Goal: Navigation & Orientation: Find specific page/section

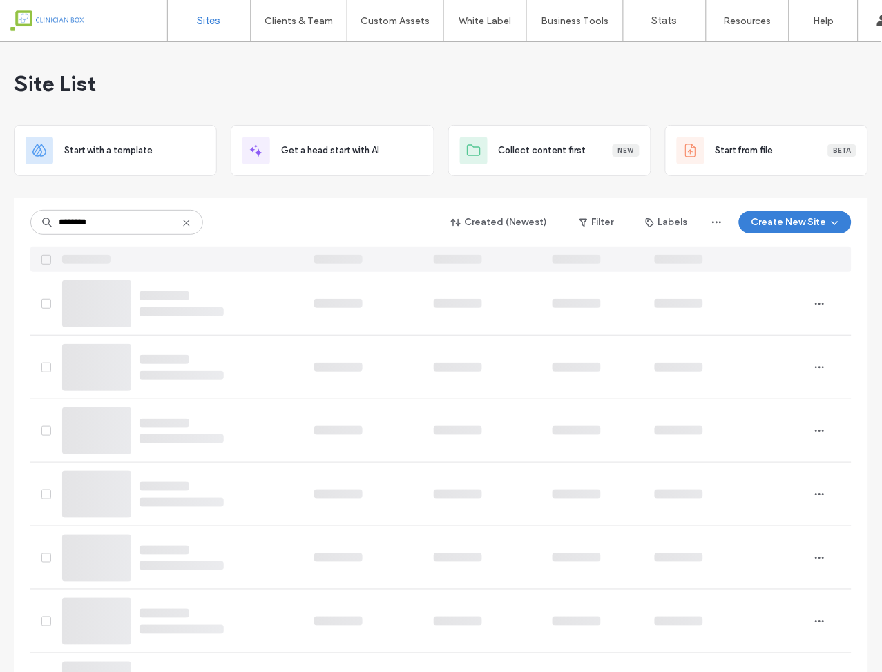
drag, startPoint x: 127, startPoint y: 215, endPoint x: 7, endPoint y: 204, distance: 120.6
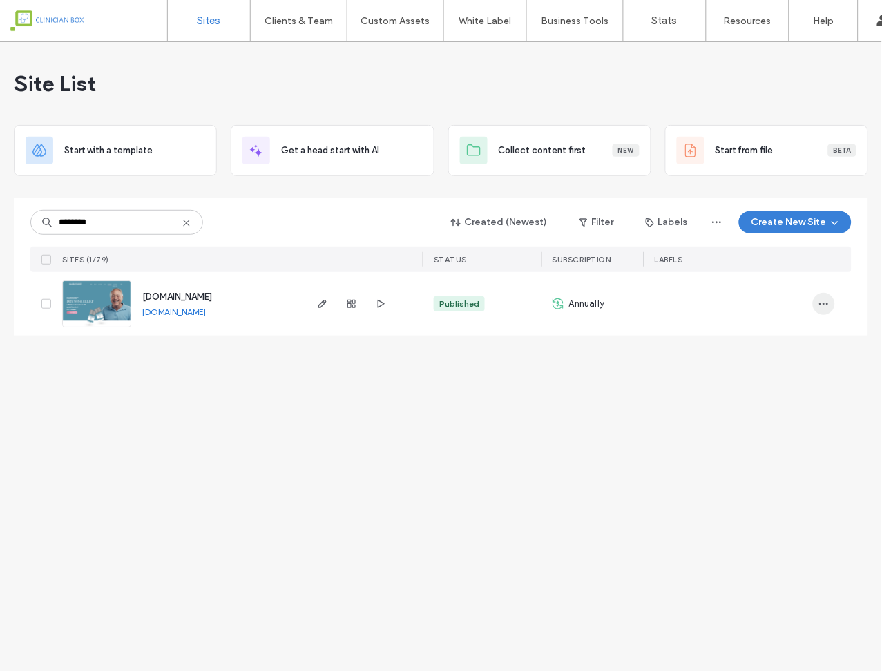
type input "********"
click at [821, 305] on icon "button" at bounding box center [823, 303] width 11 height 11
click at [787, 415] on span "Site Dashboard" at bounding box center [770, 418] width 64 height 14
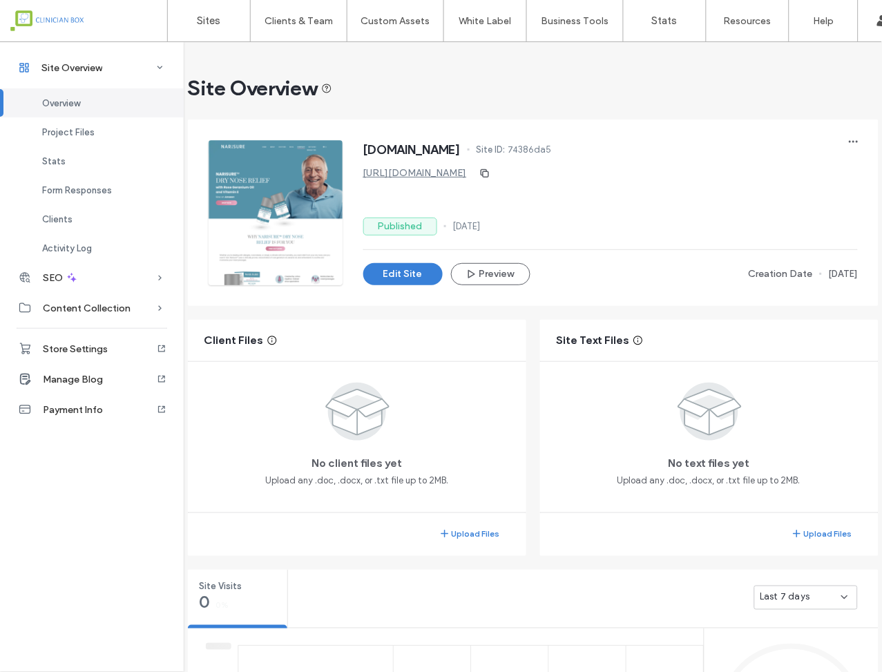
click at [370, 93] on div "Site Overview" at bounding box center [533, 89] width 690 height 28
drag, startPoint x: 135, startPoint y: 9, endPoint x: 144, endPoint y: 43, distance: 35.7
click at [139, 53] on div "Sites Clients & Team Client Management Team Permissions Custom Assets Custom Te…" at bounding box center [441, 336] width 882 height 672
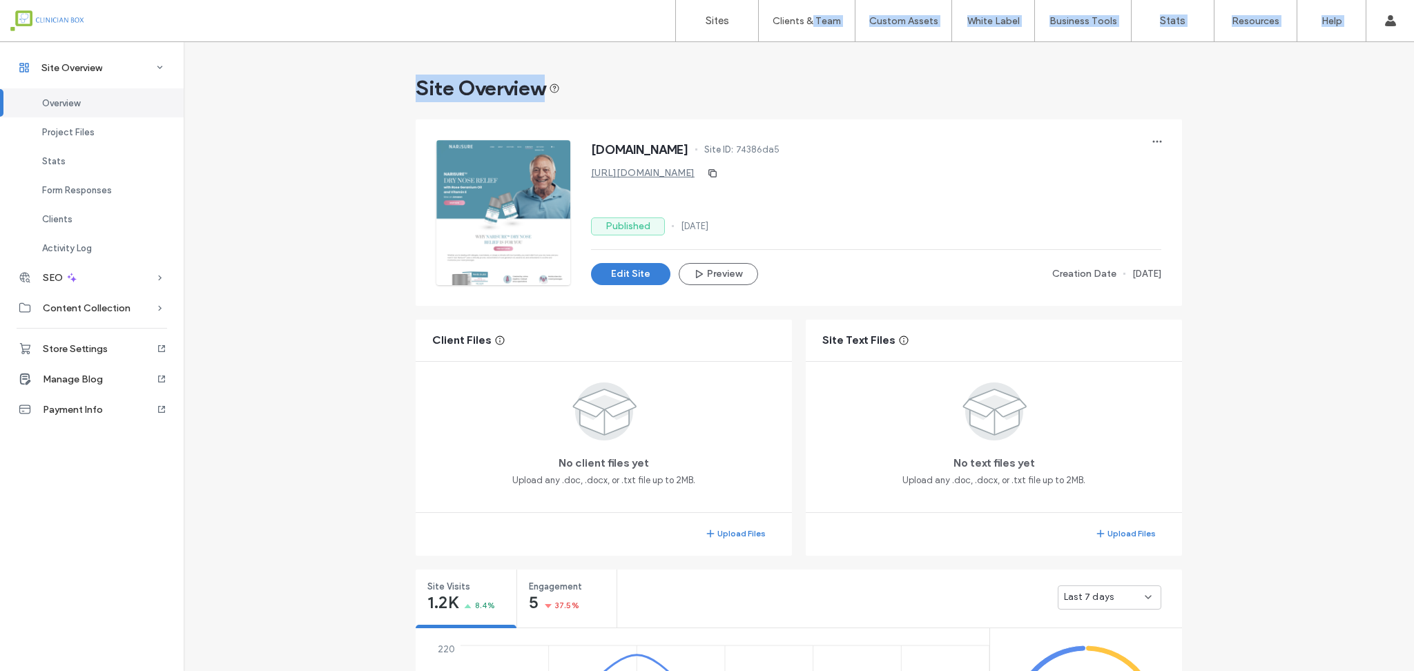
drag, startPoint x: 799, startPoint y: 55, endPoint x: 811, endPoint y: -7, distance: 62.6
click at [811, 0] on html ".wqwq-1{fill:#231f20;} .cls-1q, .cls-2q { fill-rule: evenodd; } .cls-2q { fill:…" at bounding box center [707, 335] width 1414 height 671
click at [66, 68] on span "Site Overview" at bounding box center [71, 68] width 61 height 12
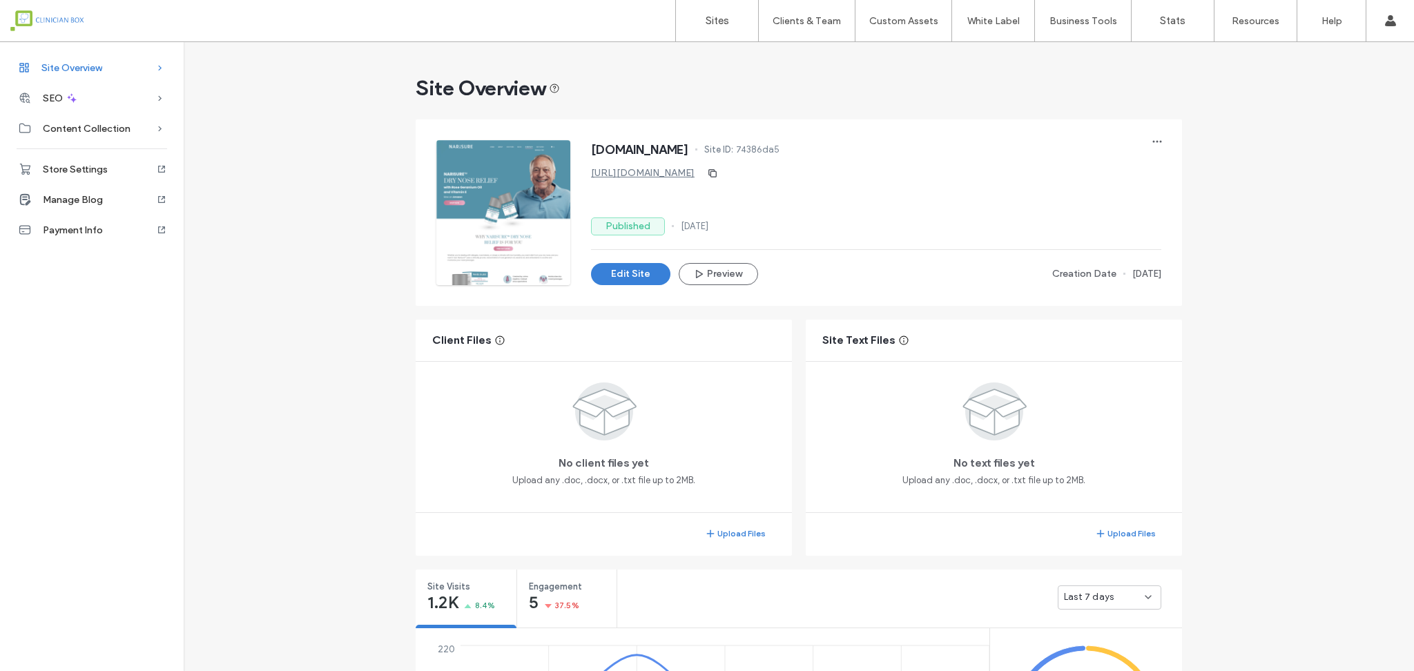
click at [66, 68] on span "Site Overview" at bounding box center [71, 68] width 61 height 12
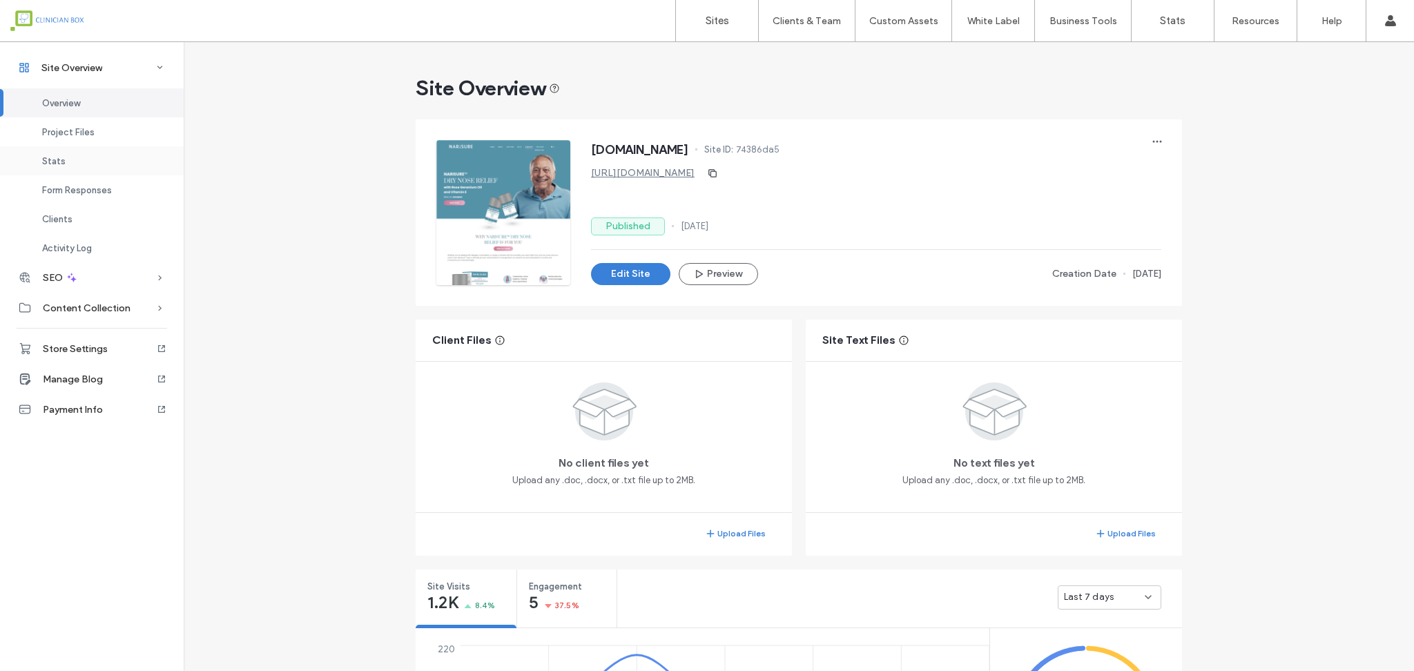
click at [55, 163] on span "Stats" at bounding box center [53, 161] width 23 height 10
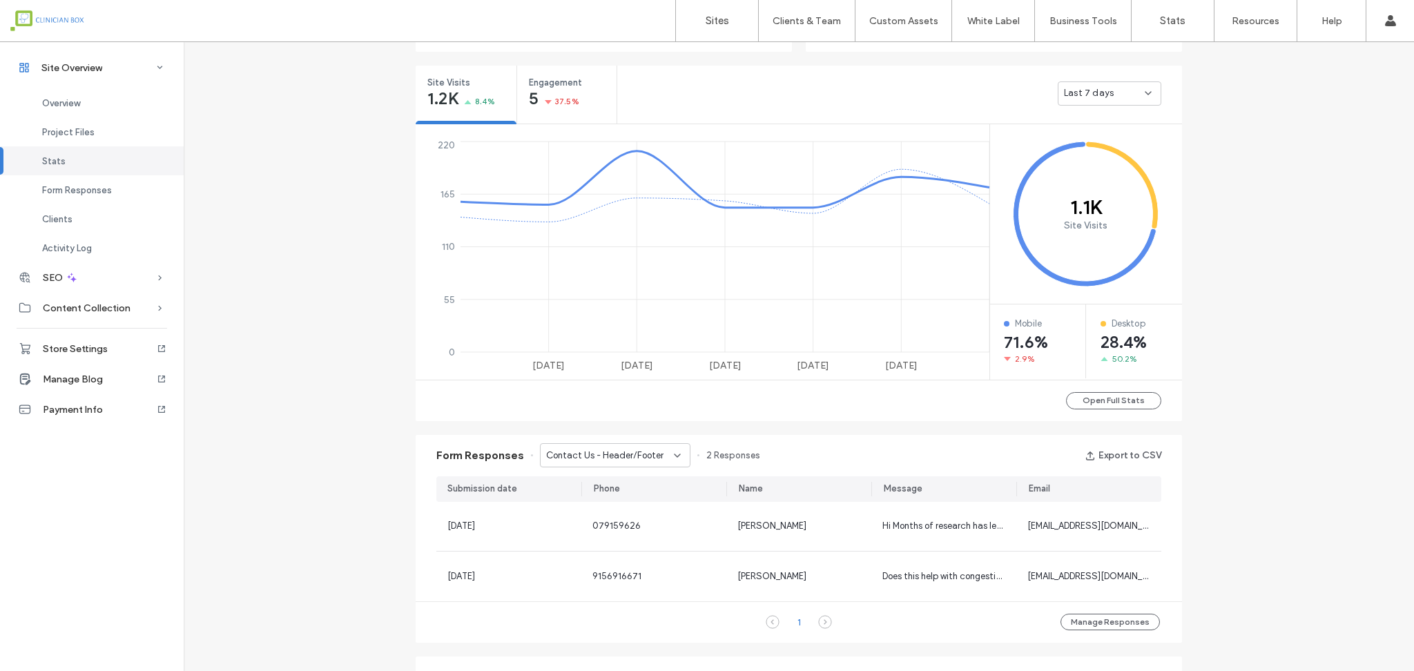
scroll to position [521, 0]
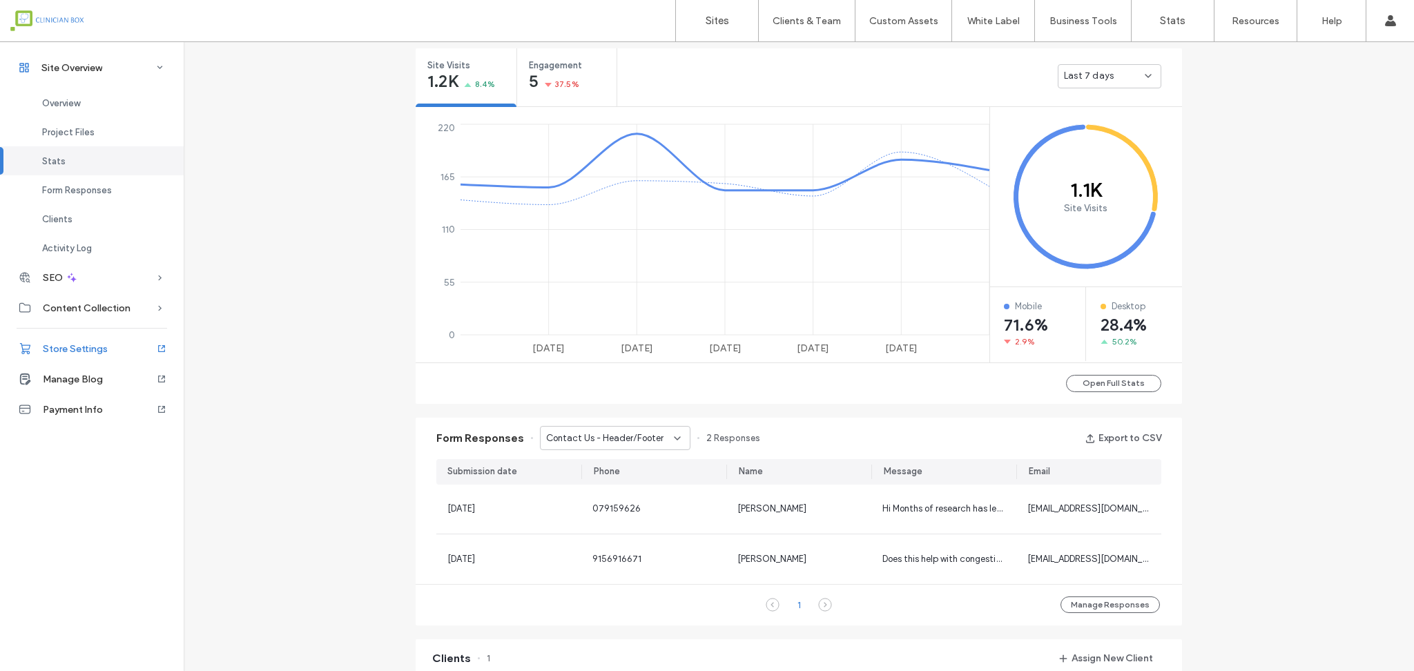
click at [68, 343] on span "Store Settings" at bounding box center [75, 349] width 65 height 12
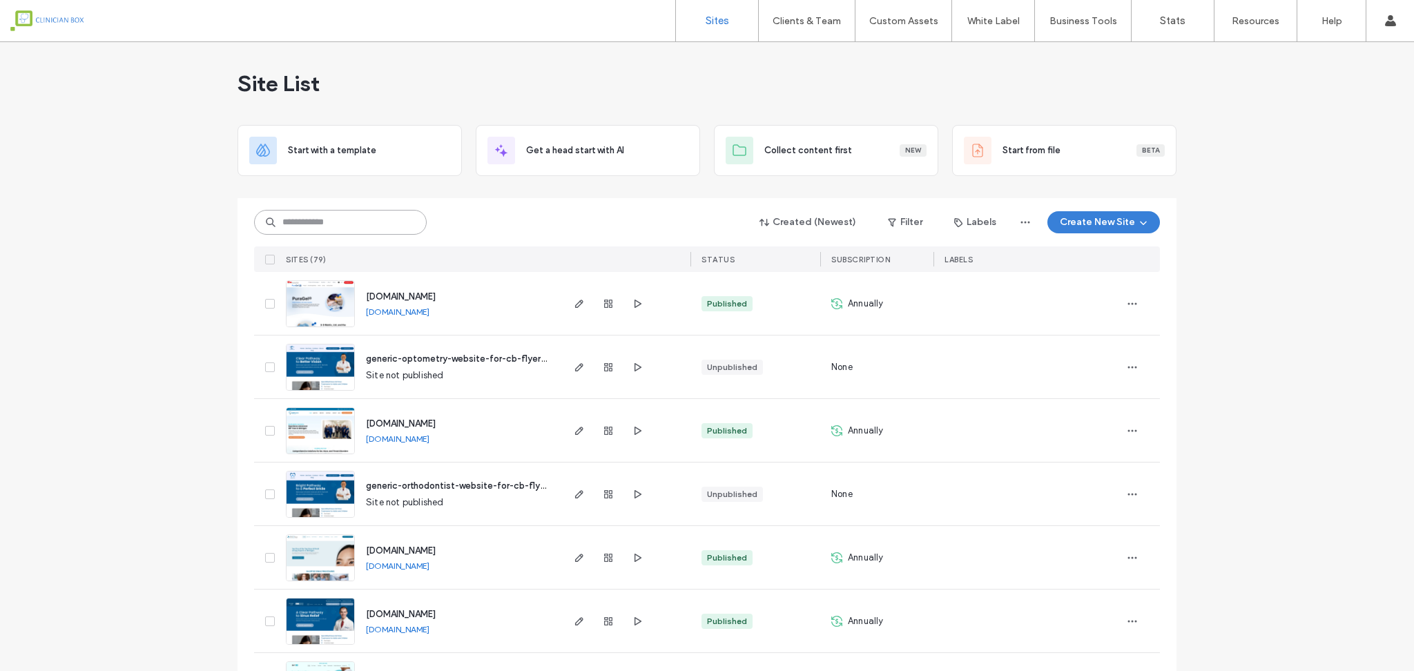
click at [357, 224] on input at bounding box center [340, 222] width 173 height 25
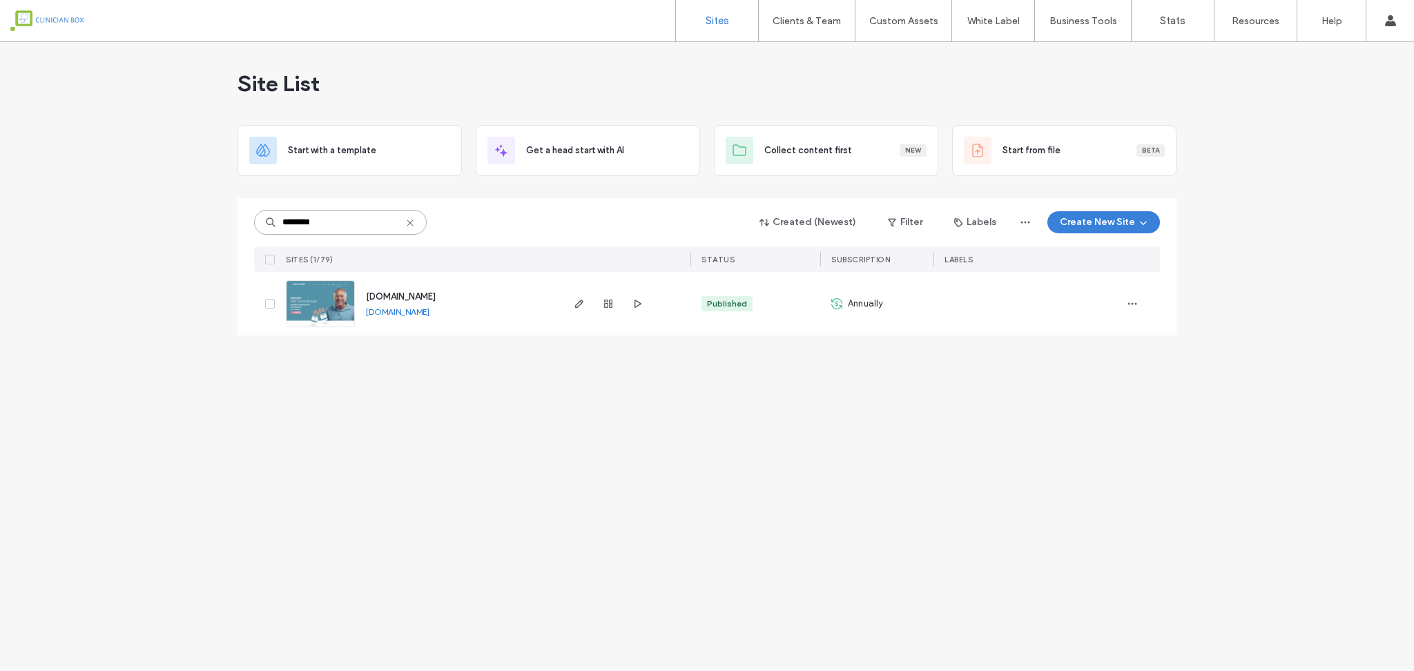
type input "********"
click at [881, 305] on span "button" at bounding box center [1132, 304] width 22 height 22
click at [881, 420] on span "Site Dashboard" at bounding box center [1079, 418] width 64 height 14
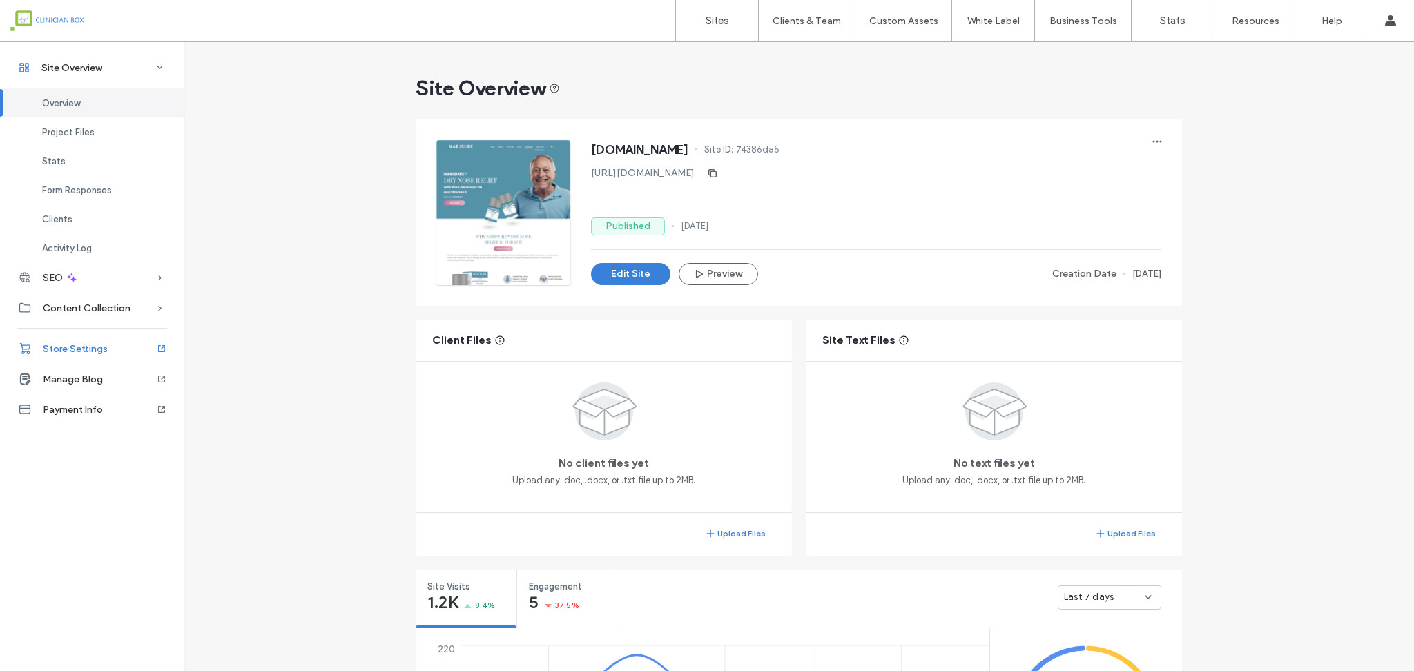
click at [72, 349] on span "Store Settings" at bounding box center [75, 349] width 65 height 12
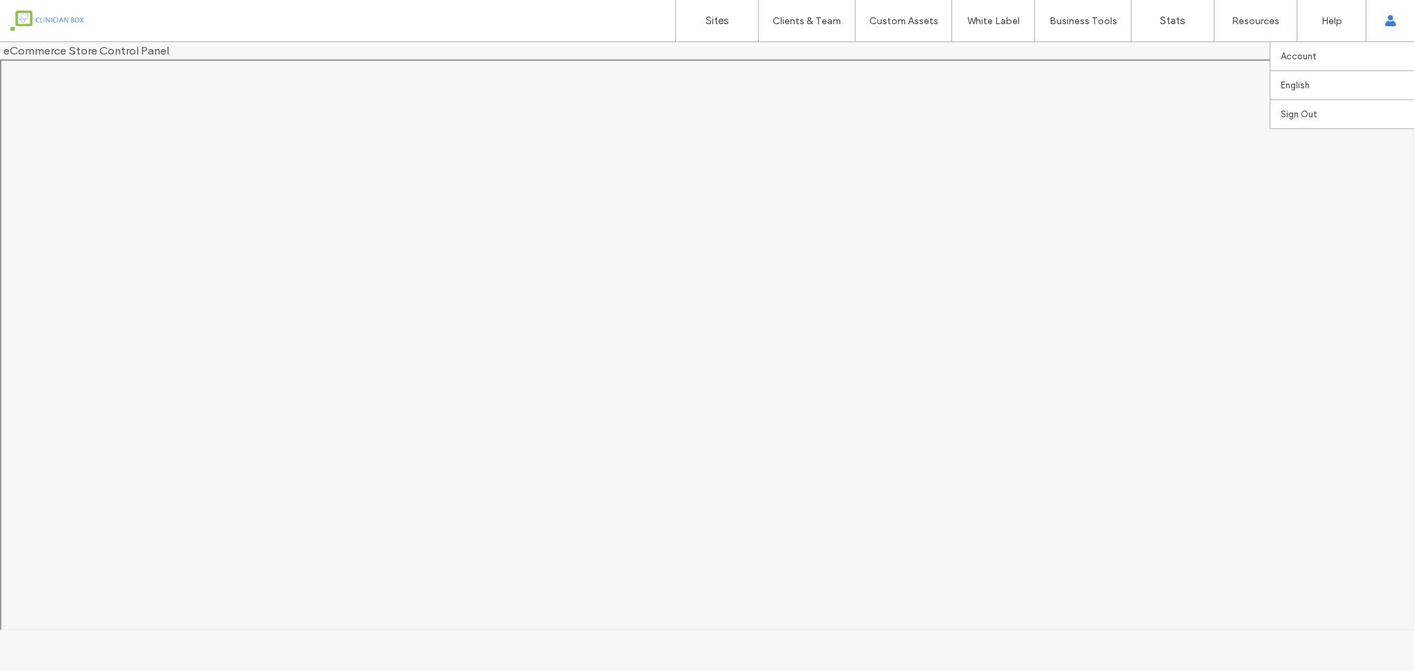
click at [881, 25] on use at bounding box center [1389, 20] width 11 height 11
click at [881, 21] on icon at bounding box center [1390, 20] width 11 height 11
click at [881, 115] on label "Sign Out" at bounding box center [1299, 114] width 37 height 10
